Goal: Task Accomplishment & Management: Use online tool/utility

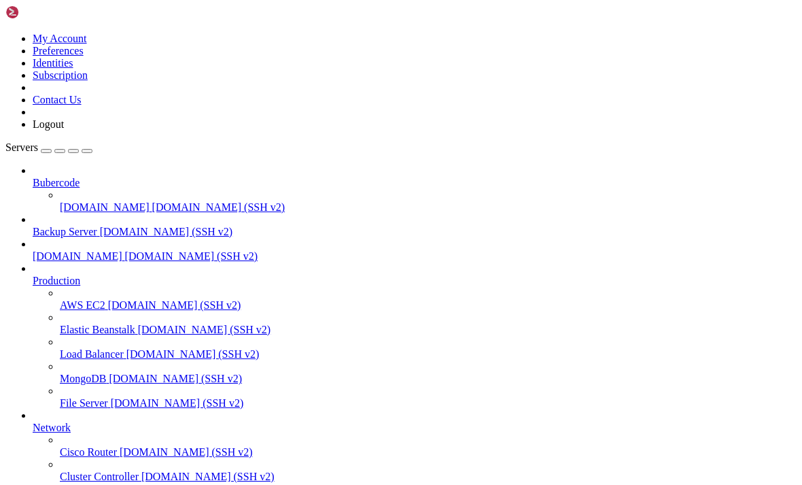
click at [87, 151] on icon "button" at bounding box center [87, 151] width 0 height 0
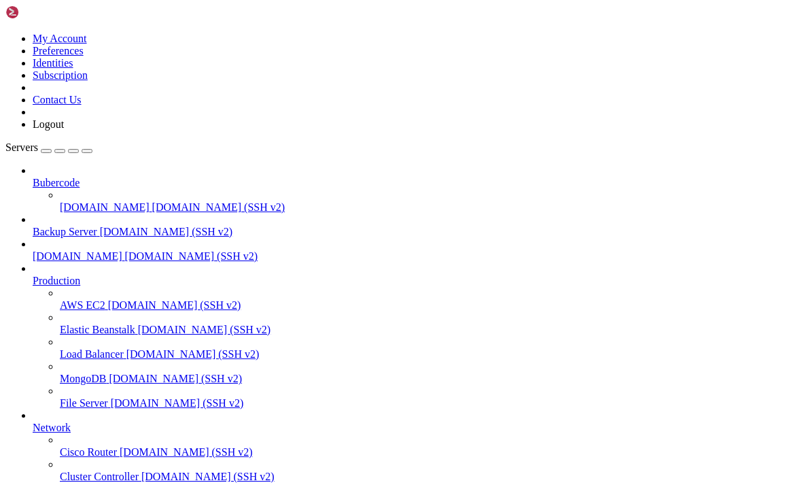
type input "/home/[DOMAIN_NAME][URL]"
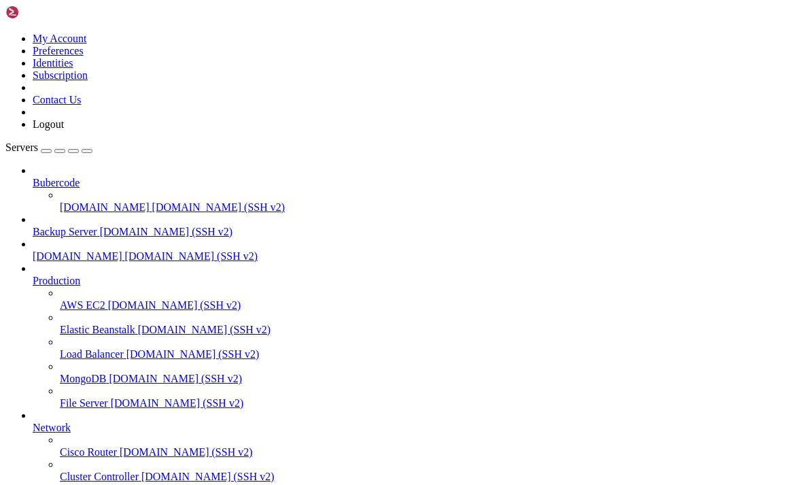
type textarea "* @license MIT"
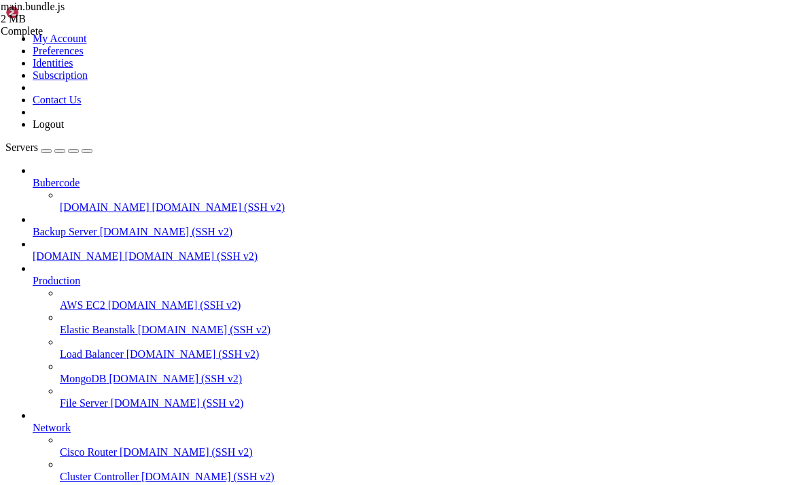
type textarea "(()=>{"use strict";var e={540:e=>{e.exports=function(e){var n=document.createEl…"
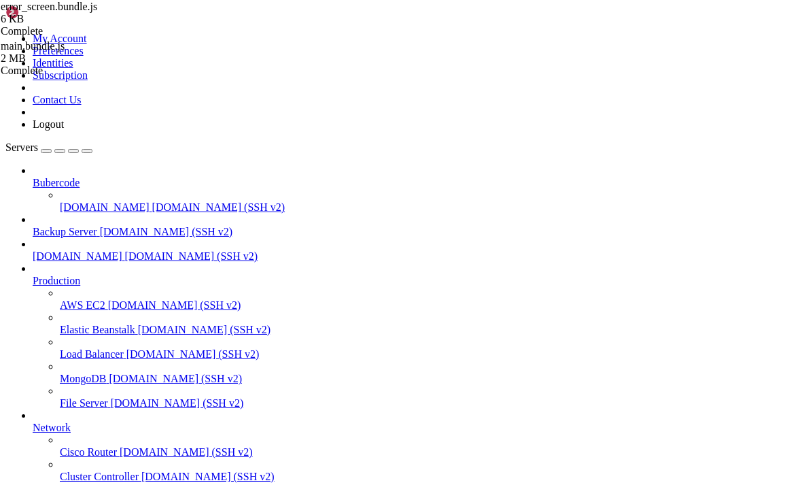
scroll to position [0, 0]
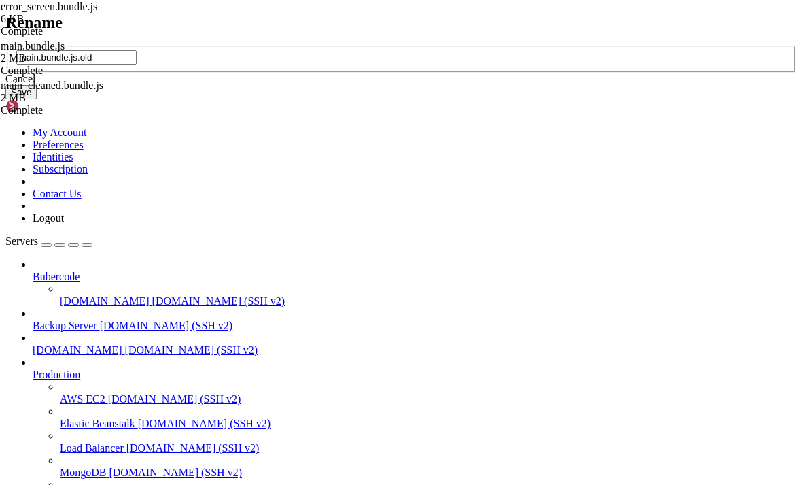
type input "main.bundle.js.old"
click at [37, 99] on button "Save" at bounding box center [20, 92] width 31 height 14
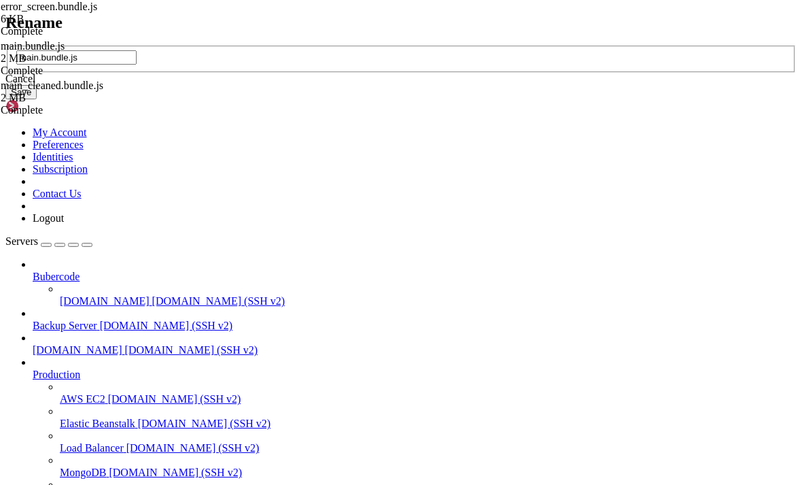
type input "main.bundle.js"
click at [37, 99] on button "Save" at bounding box center [20, 92] width 31 height 14
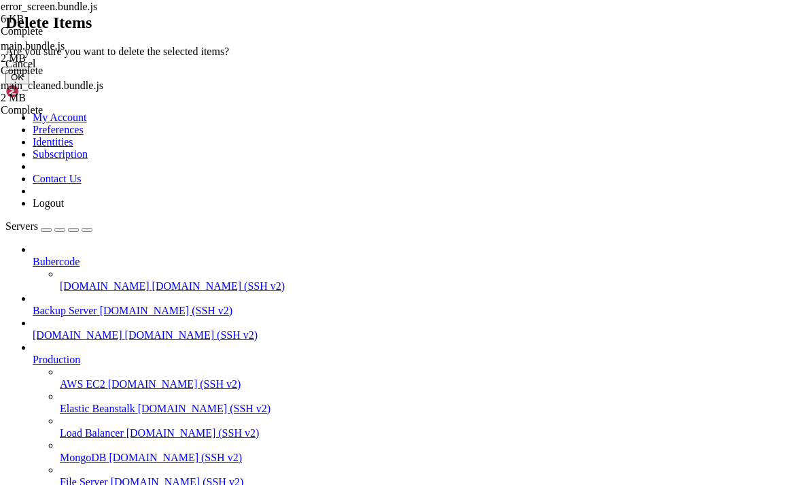
click at [29, 84] on button "OK" at bounding box center [17, 77] width 24 height 14
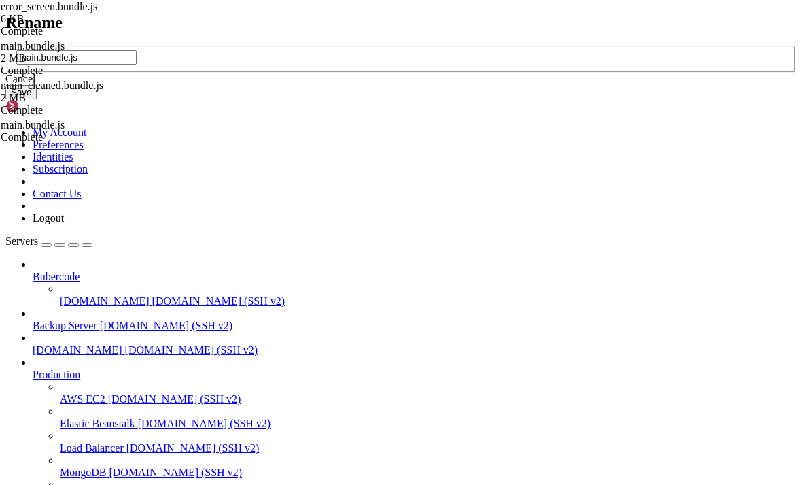
type input "main.bundle.js"
drag, startPoint x: 353, startPoint y: 306, endPoint x: -1, endPoint y: -1, distance: 468.3
drag, startPoint x: -1, startPoint y: -1, endPoint x: 502, endPoint y: 285, distance: 577.7
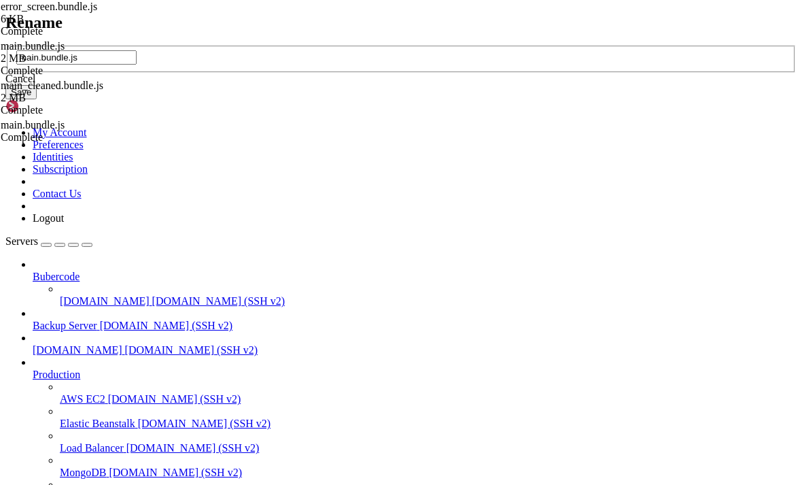
click at [37, 99] on button "Save" at bounding box center [20, 92] width 31 height 14
